Goal: Navigation & Orientation: Find specific page/section

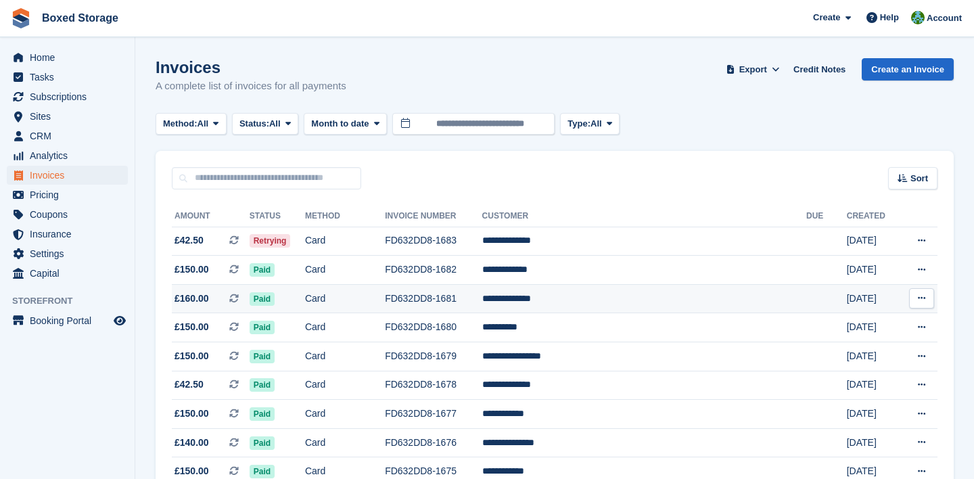
click at [641, 287] on td "**********" at bounding box center [644, 298] width 324 height 29
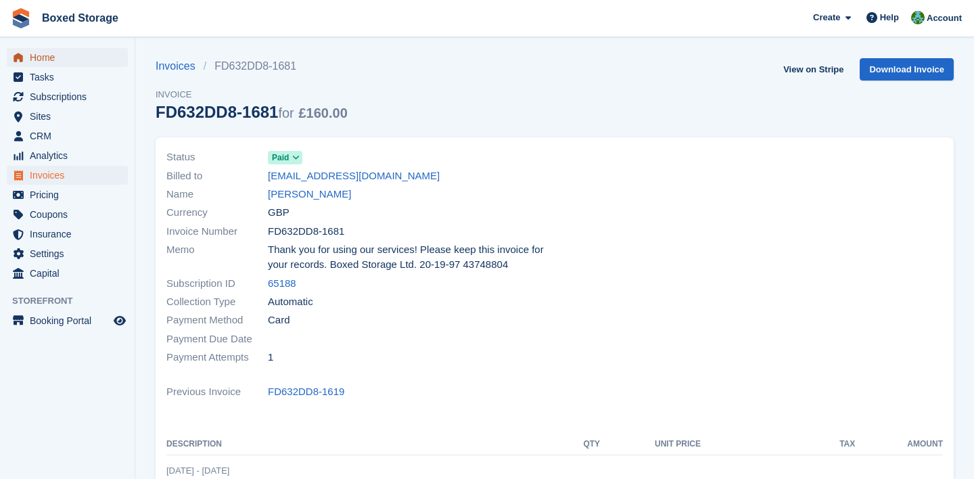
click at [106, 53] on span "Home" at bounding box center [70, 57] width 81 height 19
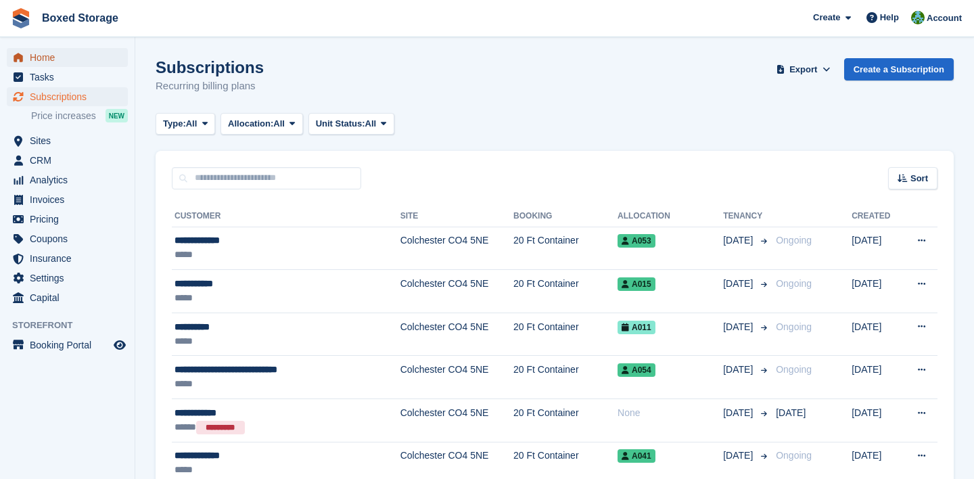
click at [76, 52] on span "Home" at bounding box center [70, 57] width 81 height 19
